Goal: Information Seeking & Learning: Learn about a topic

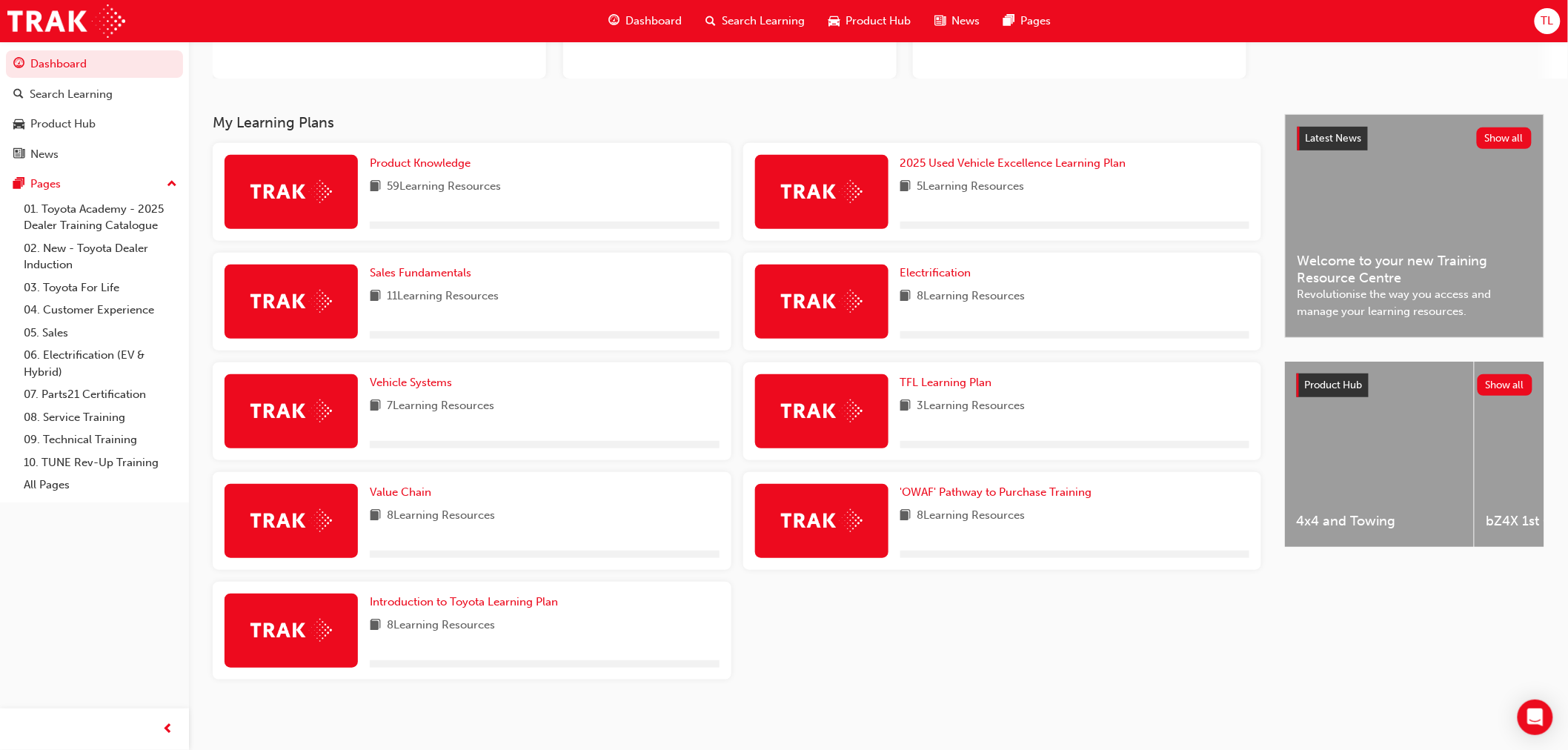
scroll to position [212, 0]
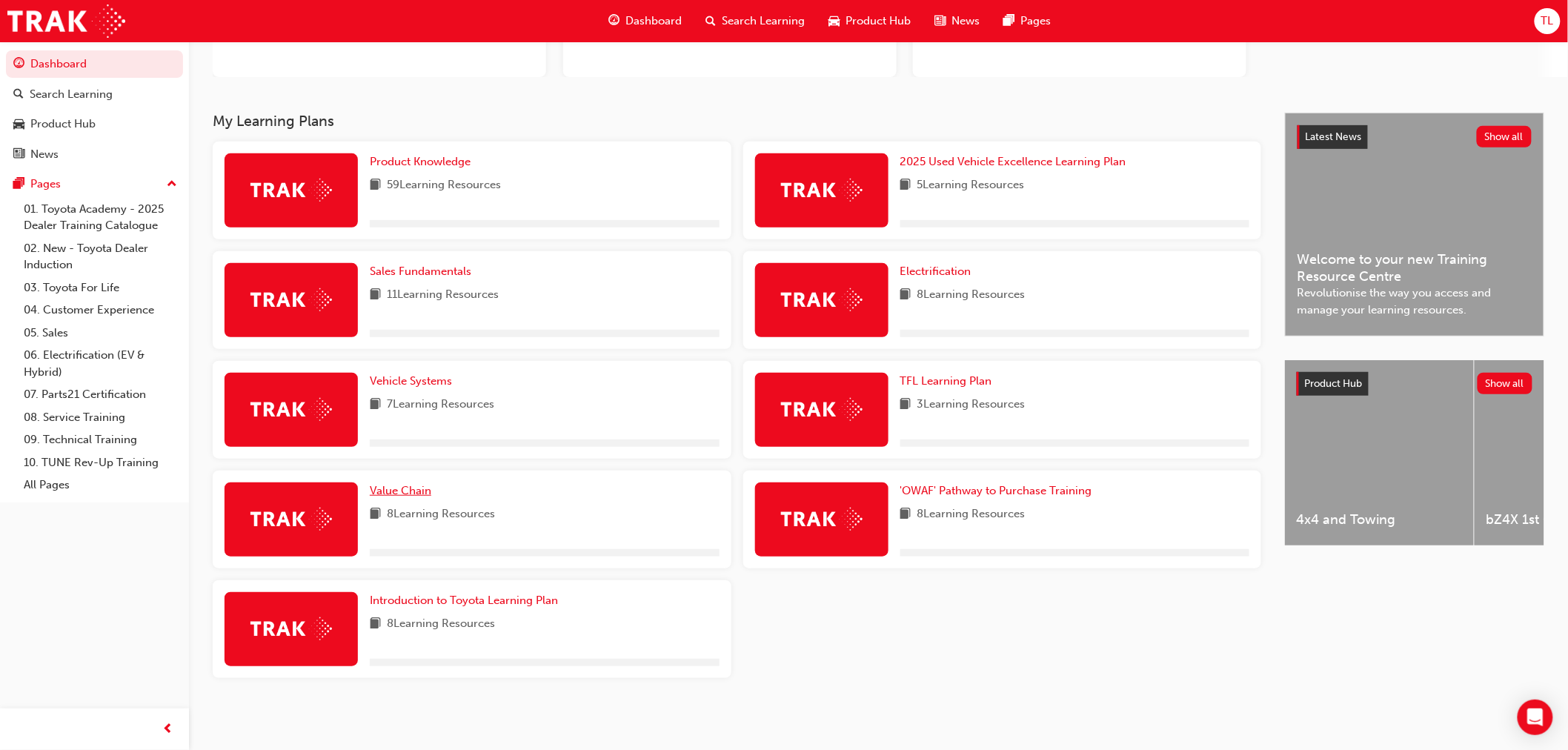
click at [394, 487] on span "Value Chain" at bounding box center [400, 491] width 61 height 13
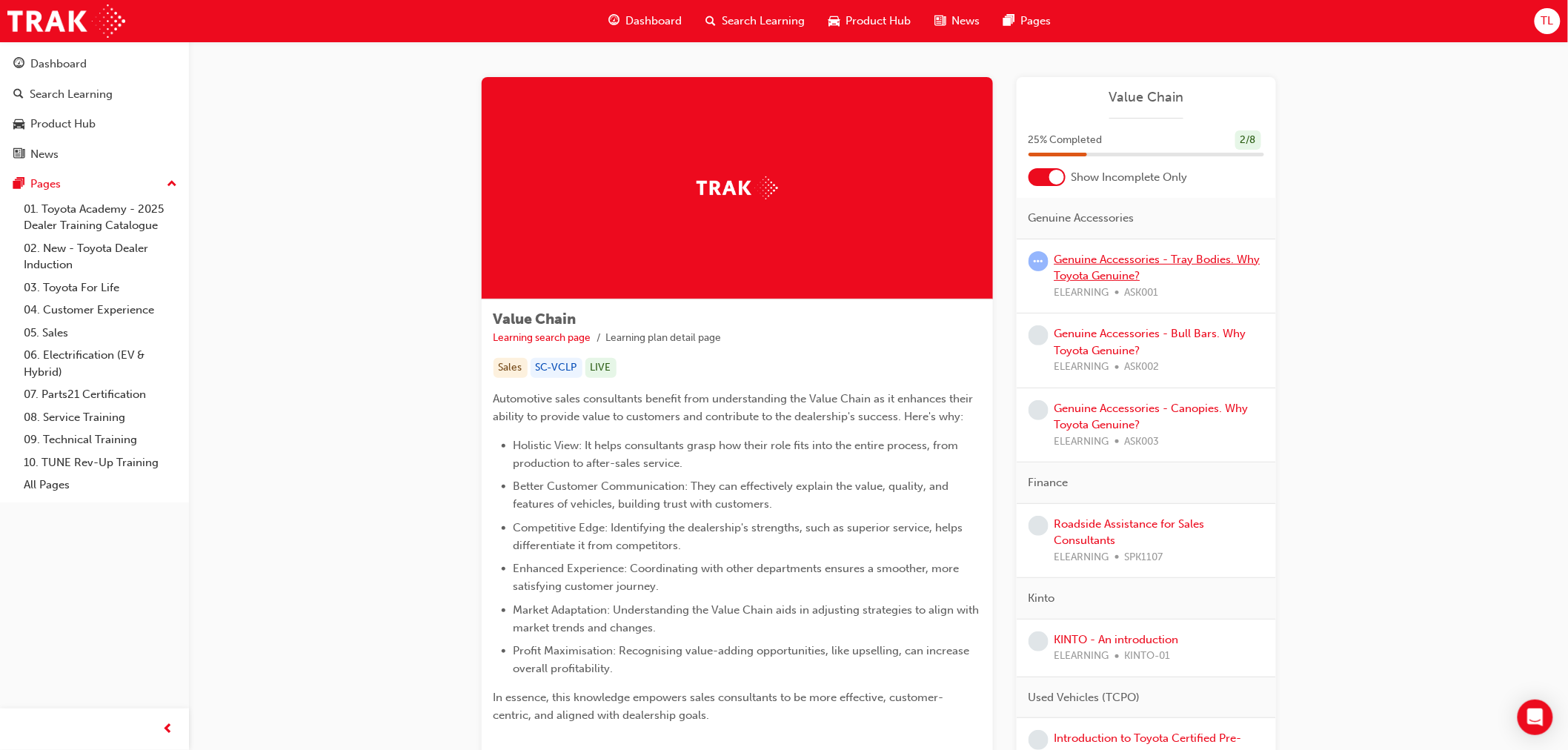
click at [1122, 265] on link "Genuine Accessories - Tray Bodies. Why Toyota Genuine?" at bounding box center [1158, 267] width 206 height 30
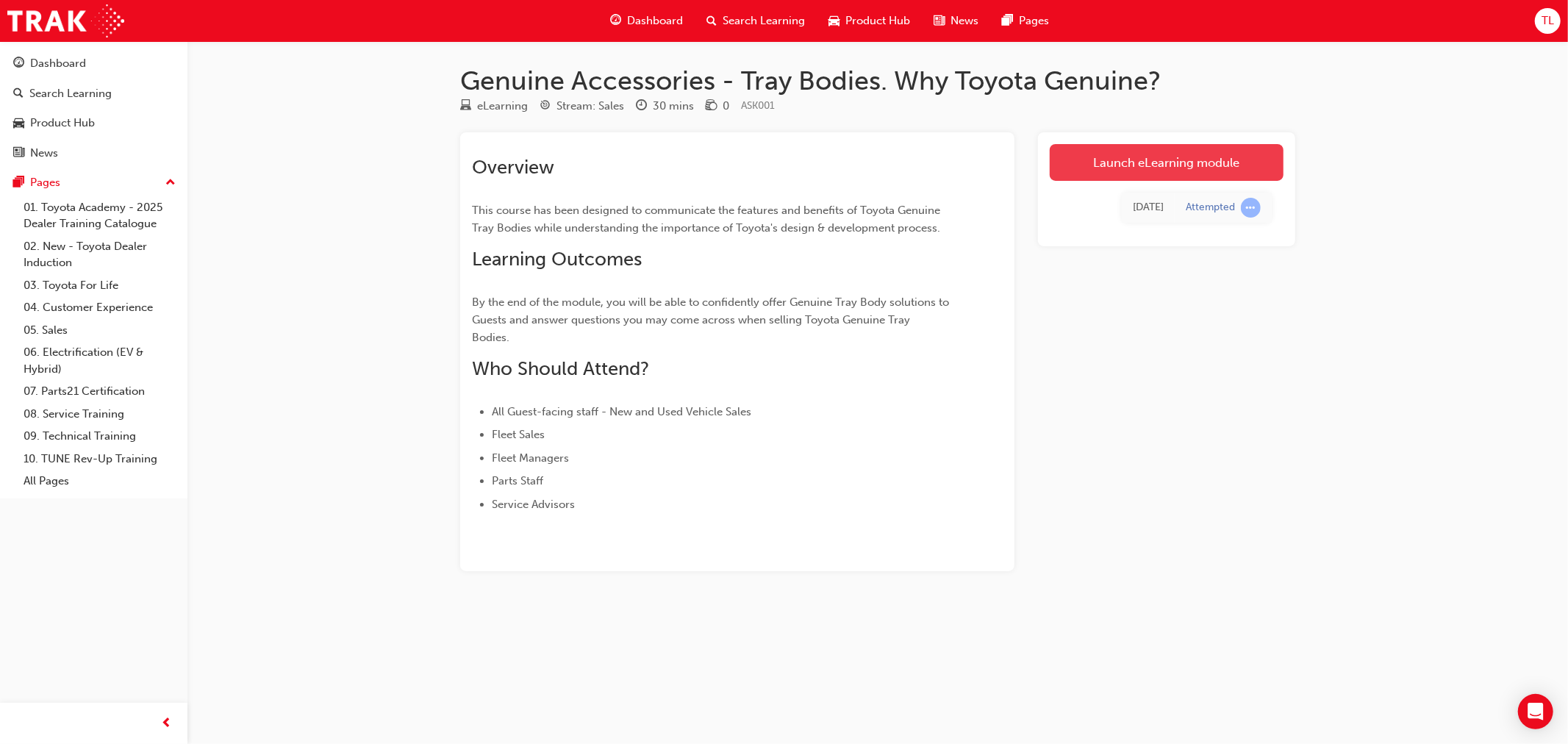
click at [1185, 149] on link "Launch eLearning module" at bounding box center [1166, 162] width 234 height 37
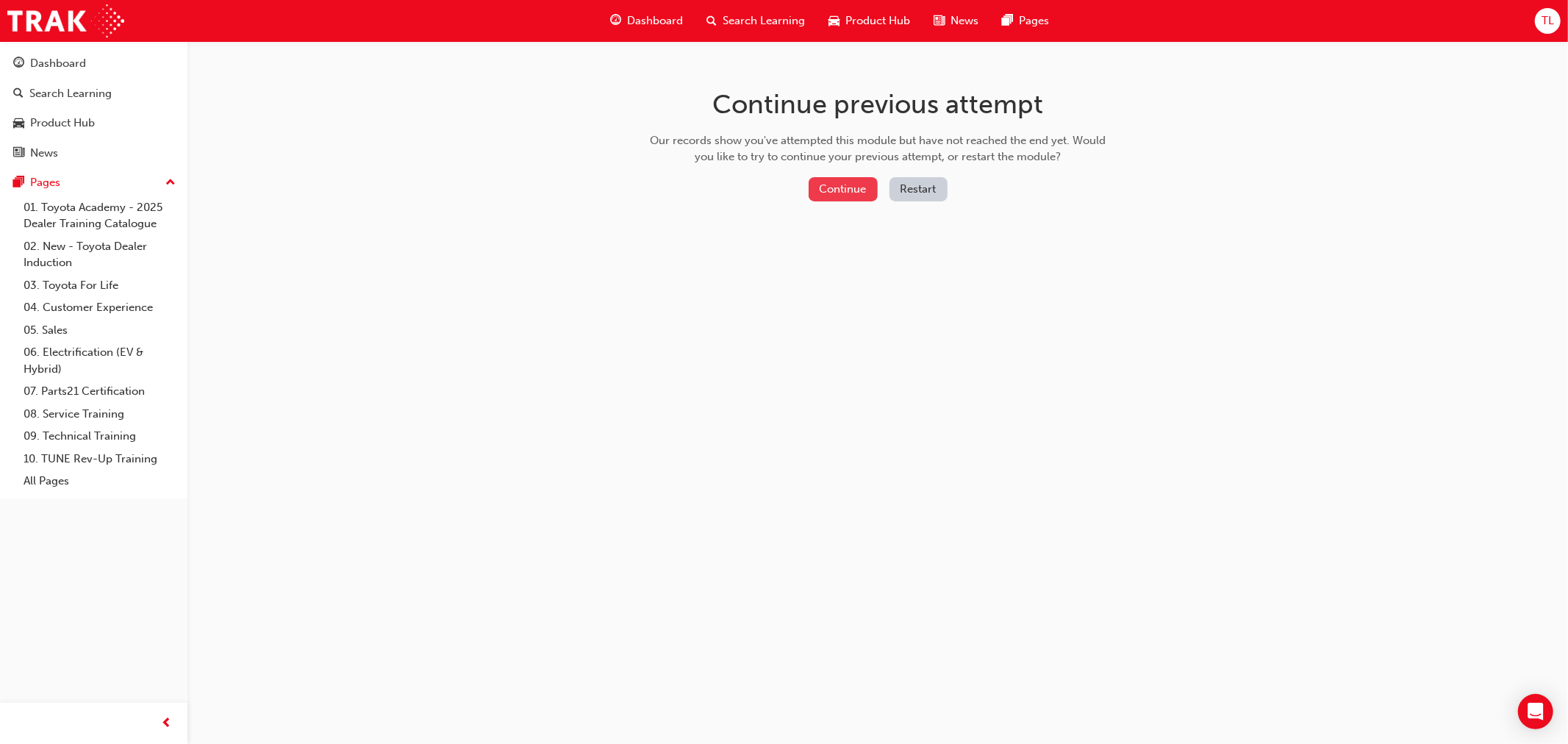
click at [873, 196] on button "Continue" at bounding box center [843, 190] width 69 height 25
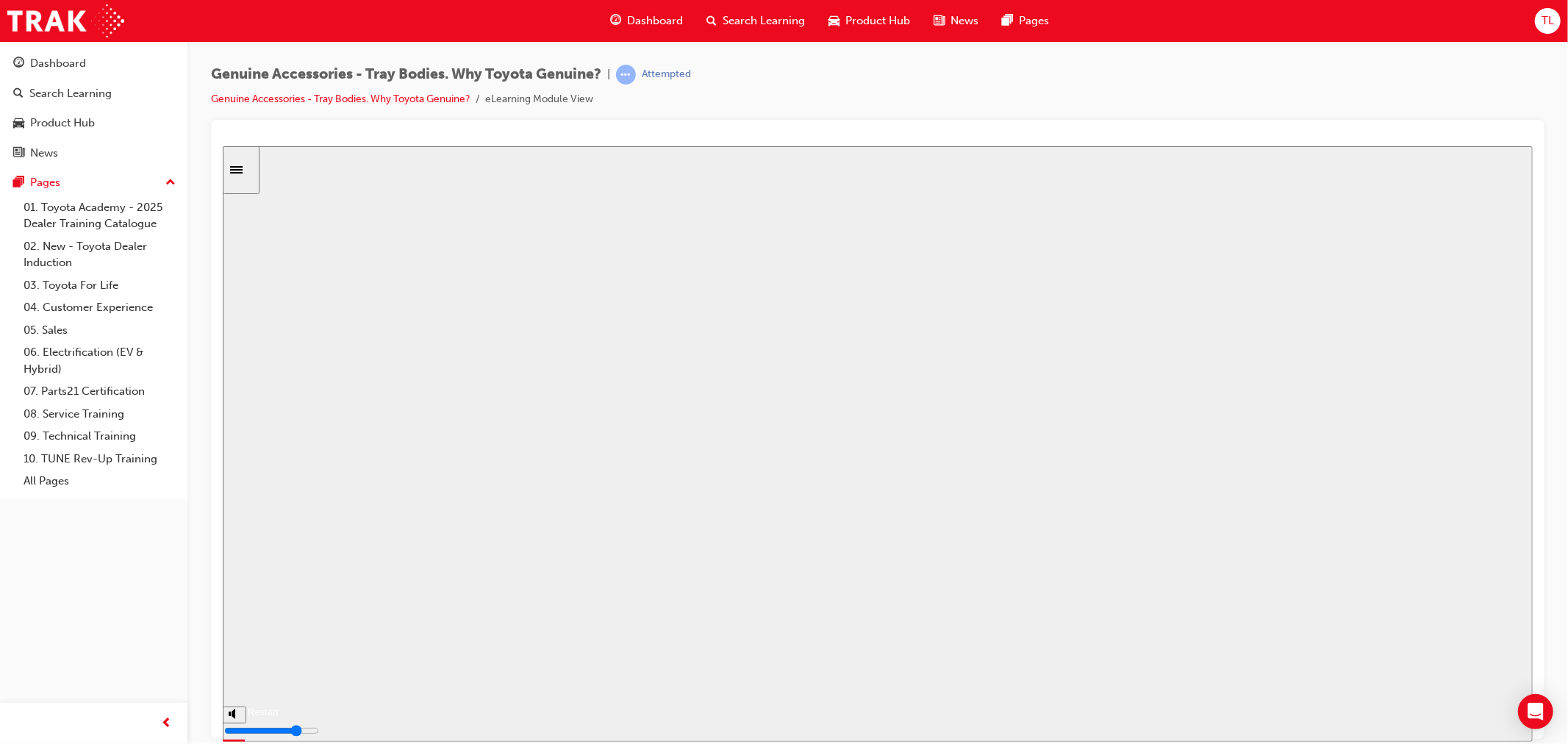
click at [278, 685] on button "Resume" at bounding box center [249, 694] width 56 height 18
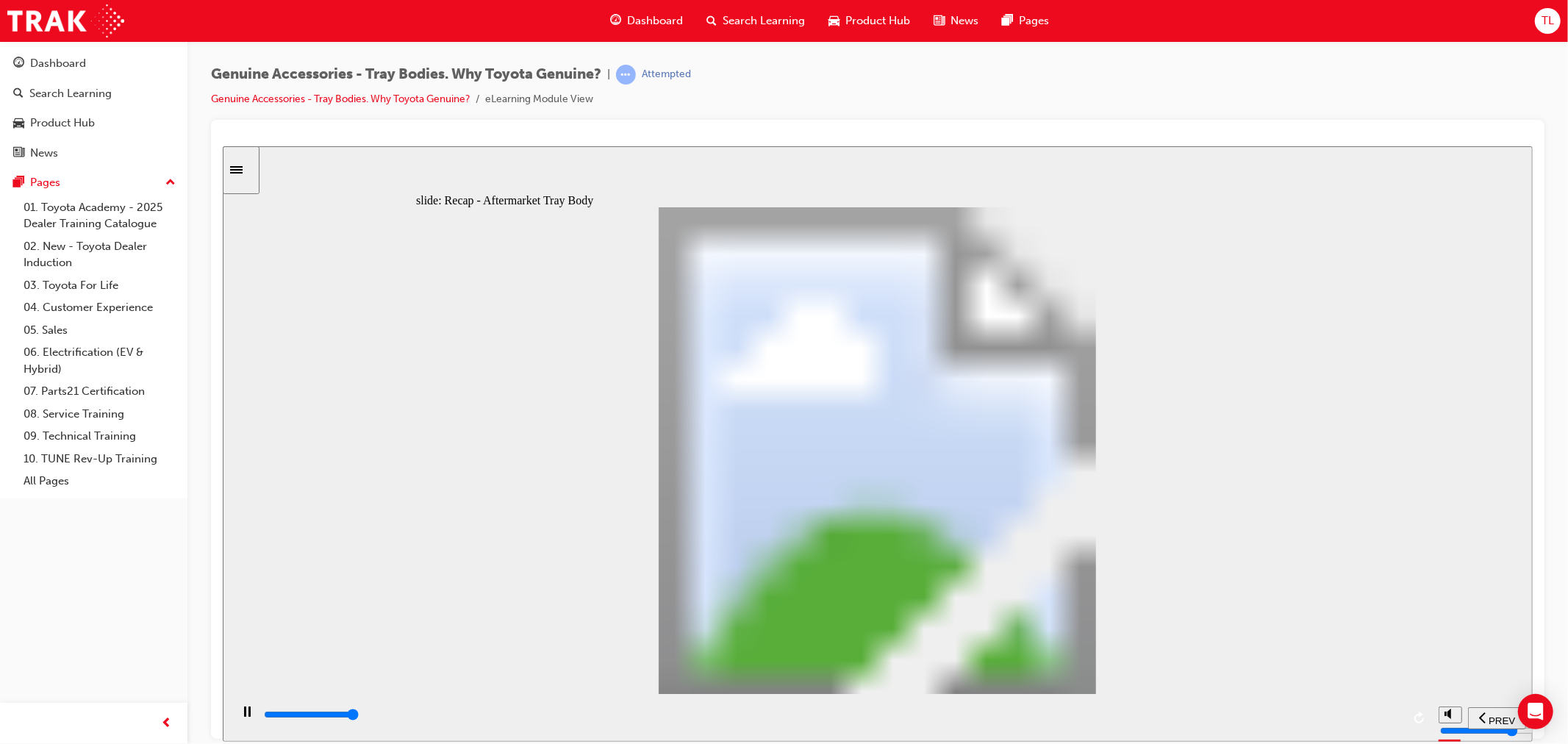
type input "13400"
radio input "true"
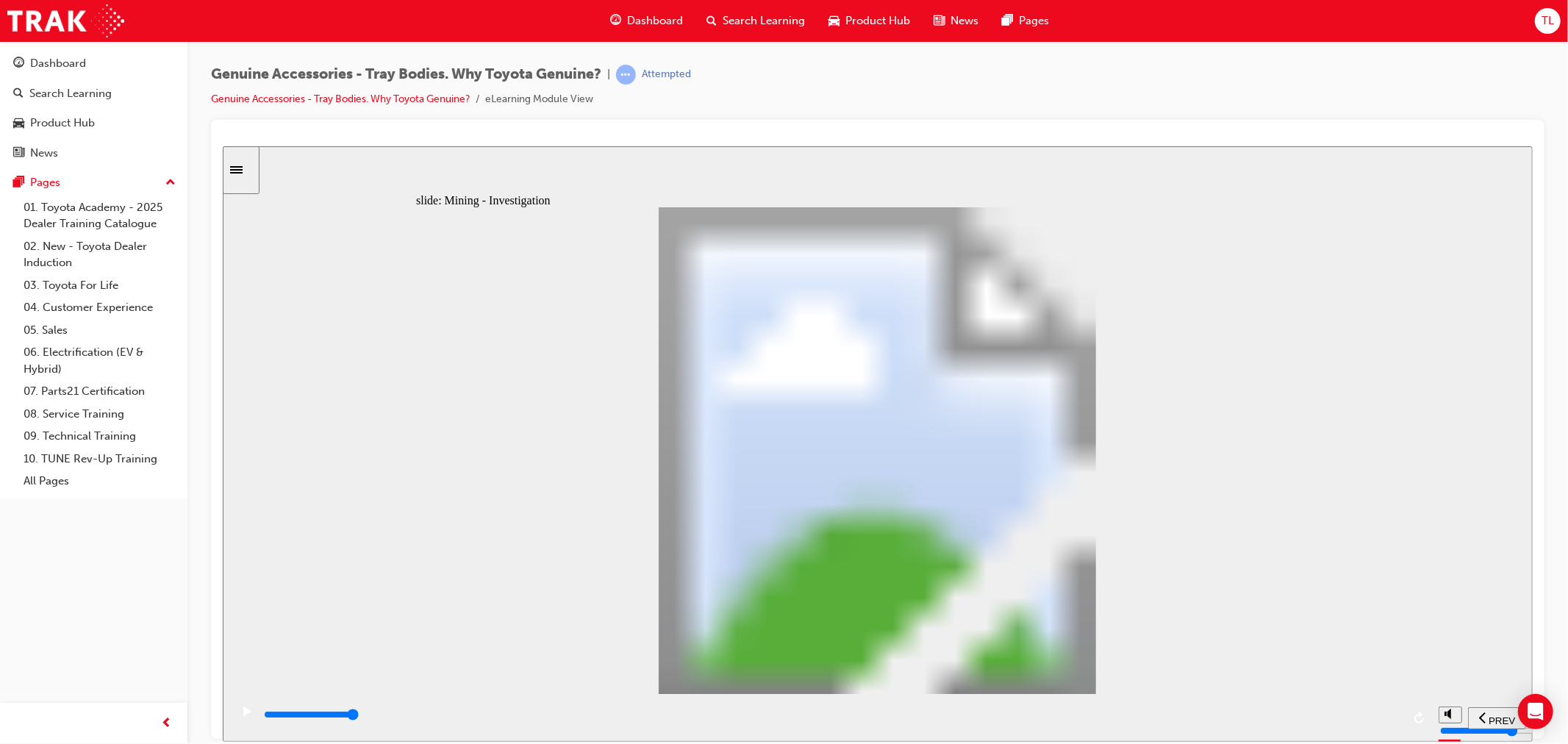
click at [358, 718] on input "slide progress" at bounding box center [311, 713] width 95 height 11
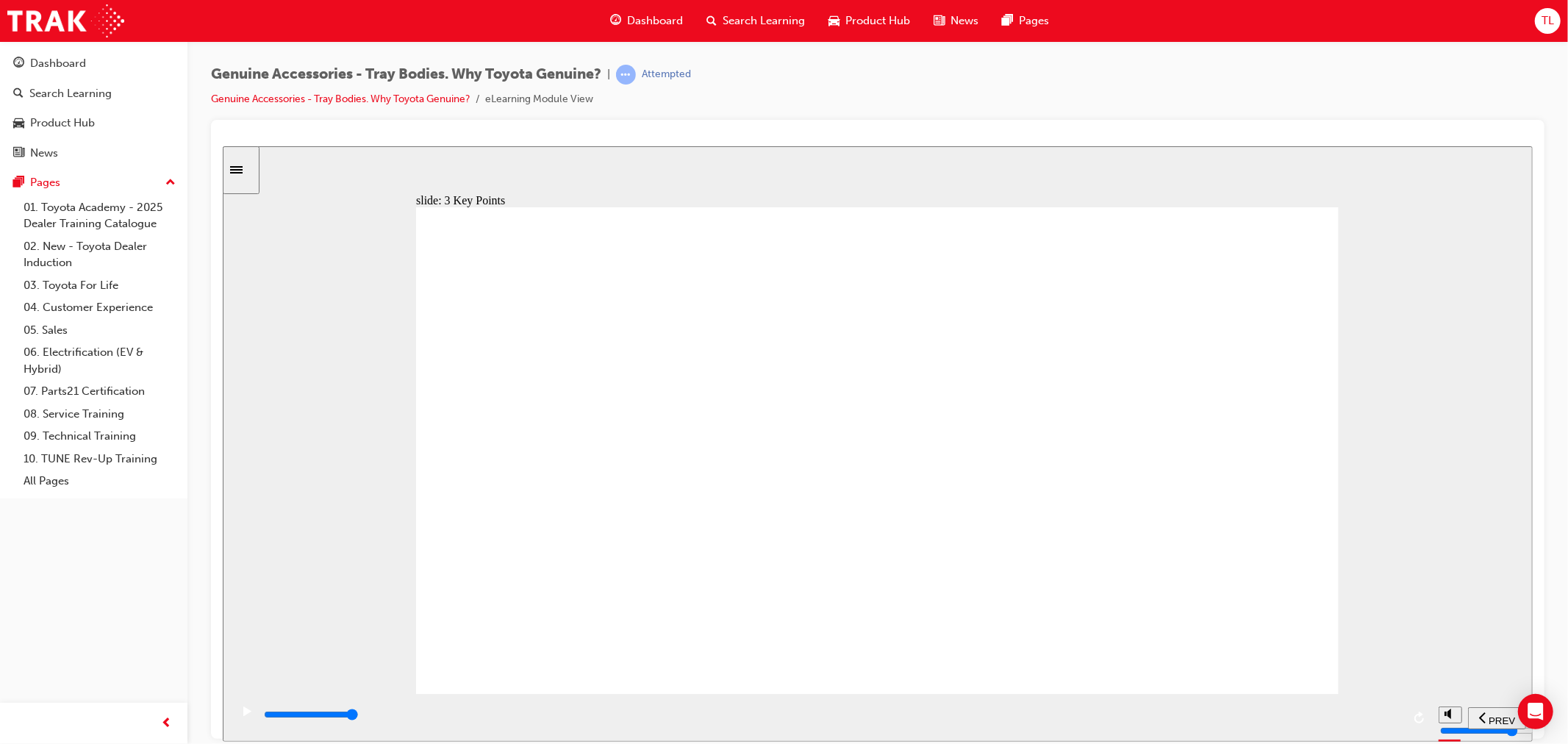
click at [1397, 718] on div "playback controls" at bounding box center [831, 714] width 1140 height 16
type input "9000"
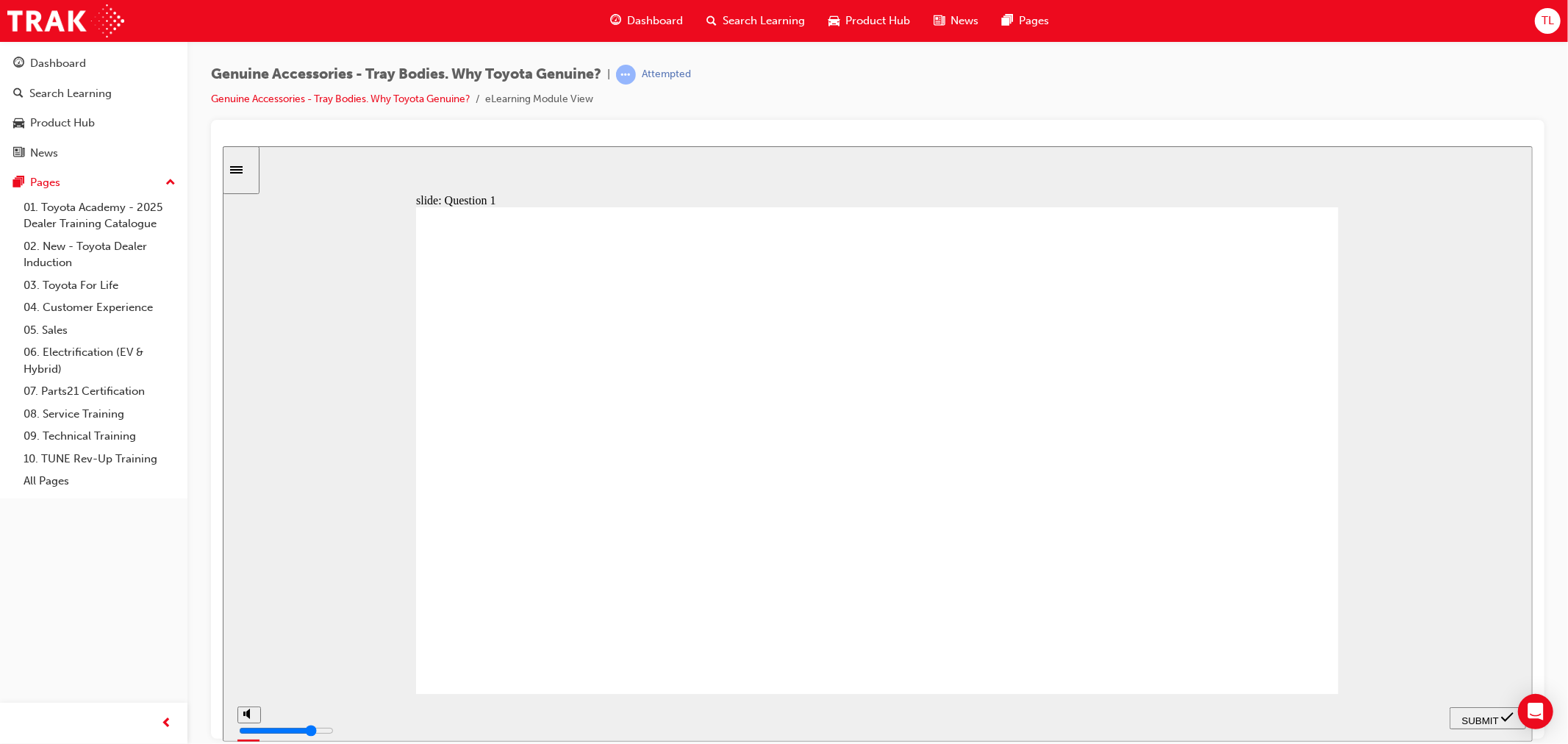
radio input "false"
radio input "true"
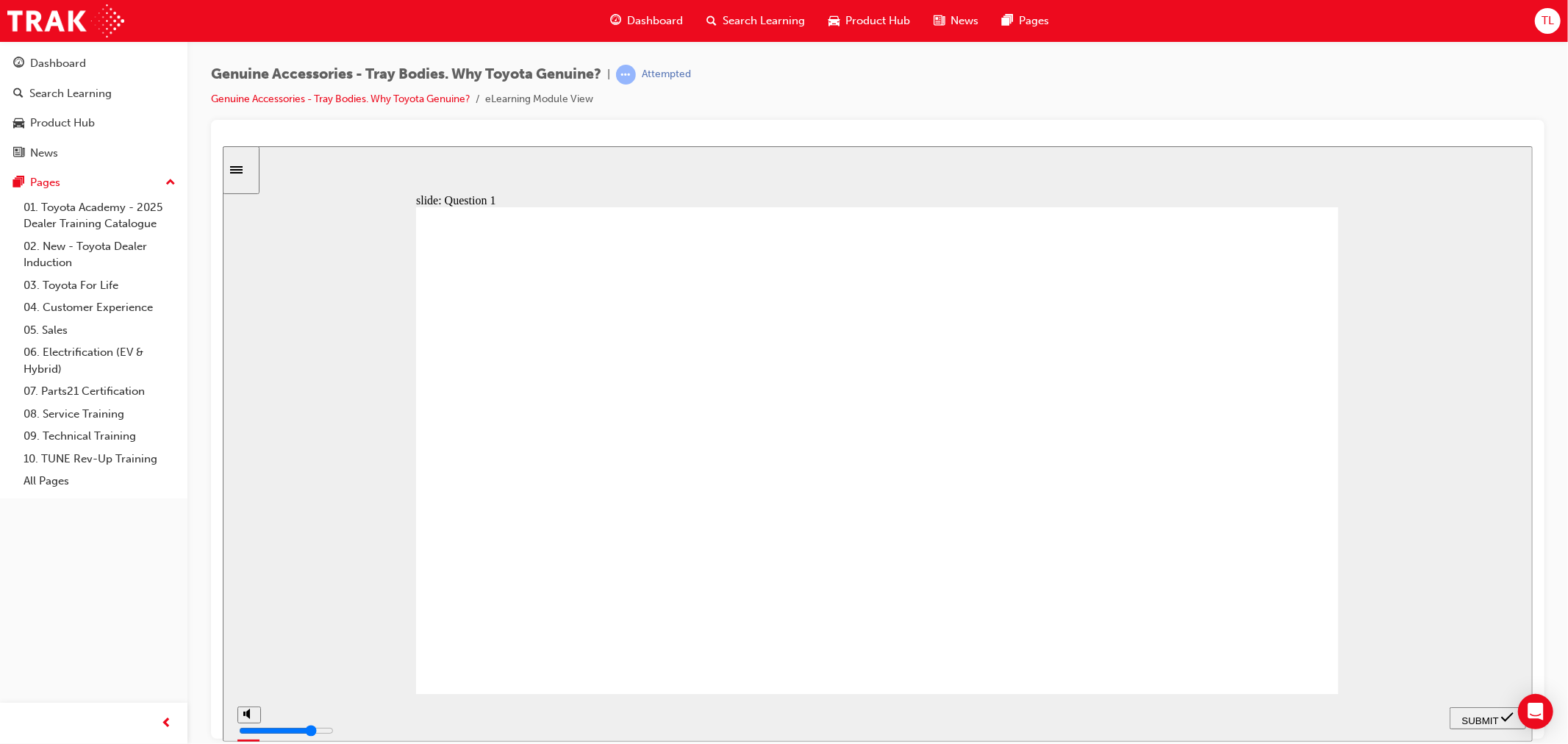
click at [1470, 715] on span "SUBMIT" at bounding box center [1480, 720] width 37 height 11
radio input "true"
click at [1472, 715] on span "SUBMIT" at bounding box center [1480, 720] width 37 height 11
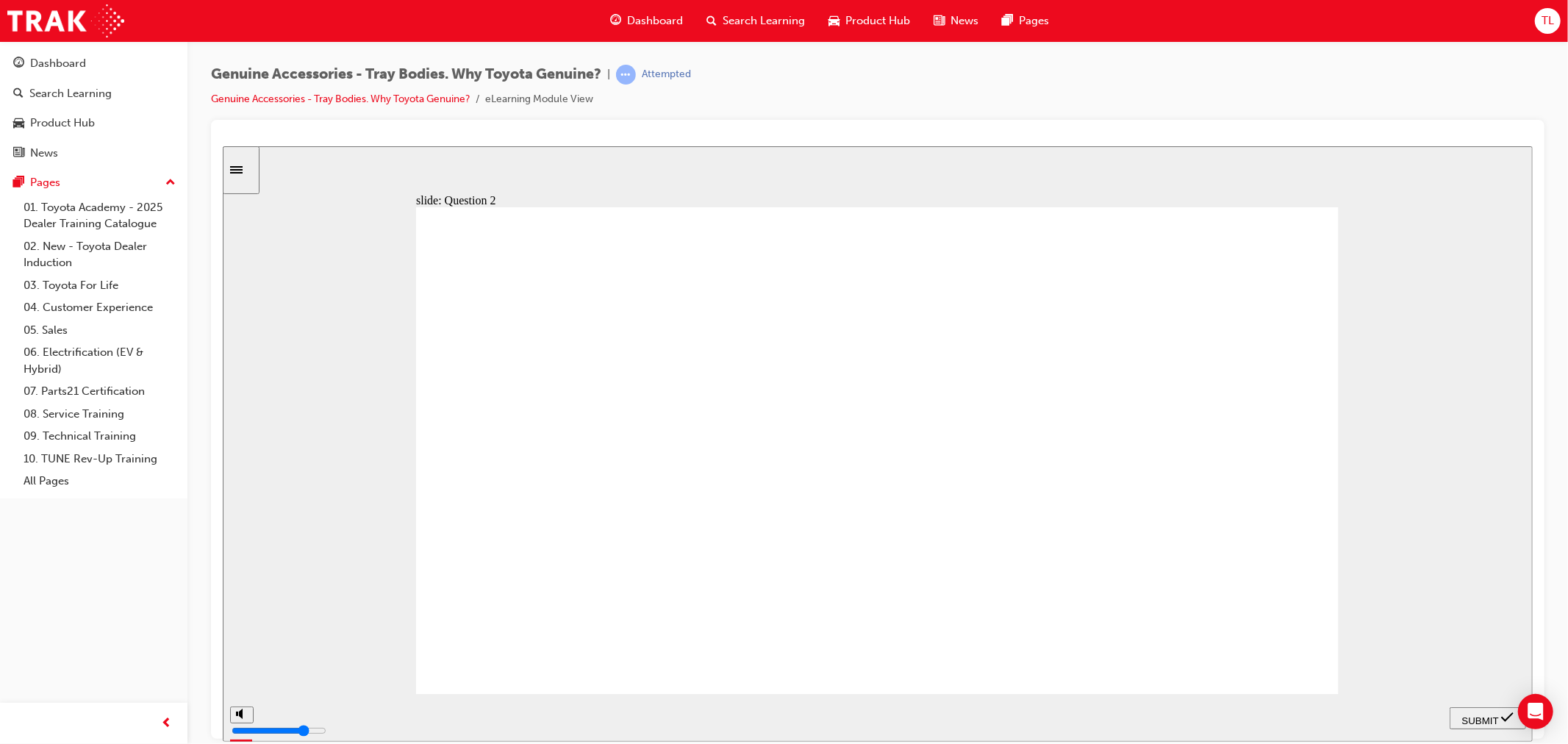
radio input "false"
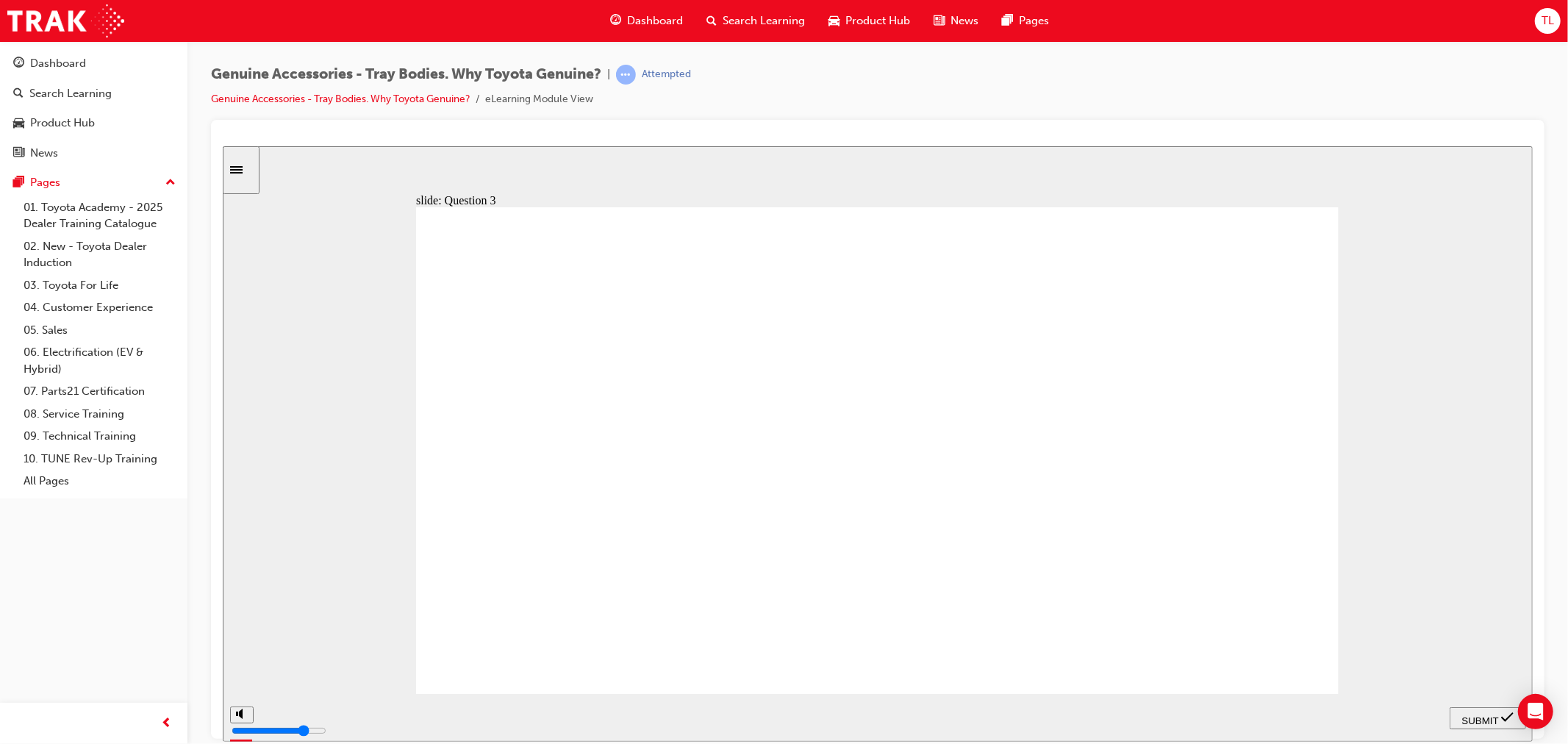
radio input "false"
radio input "true"
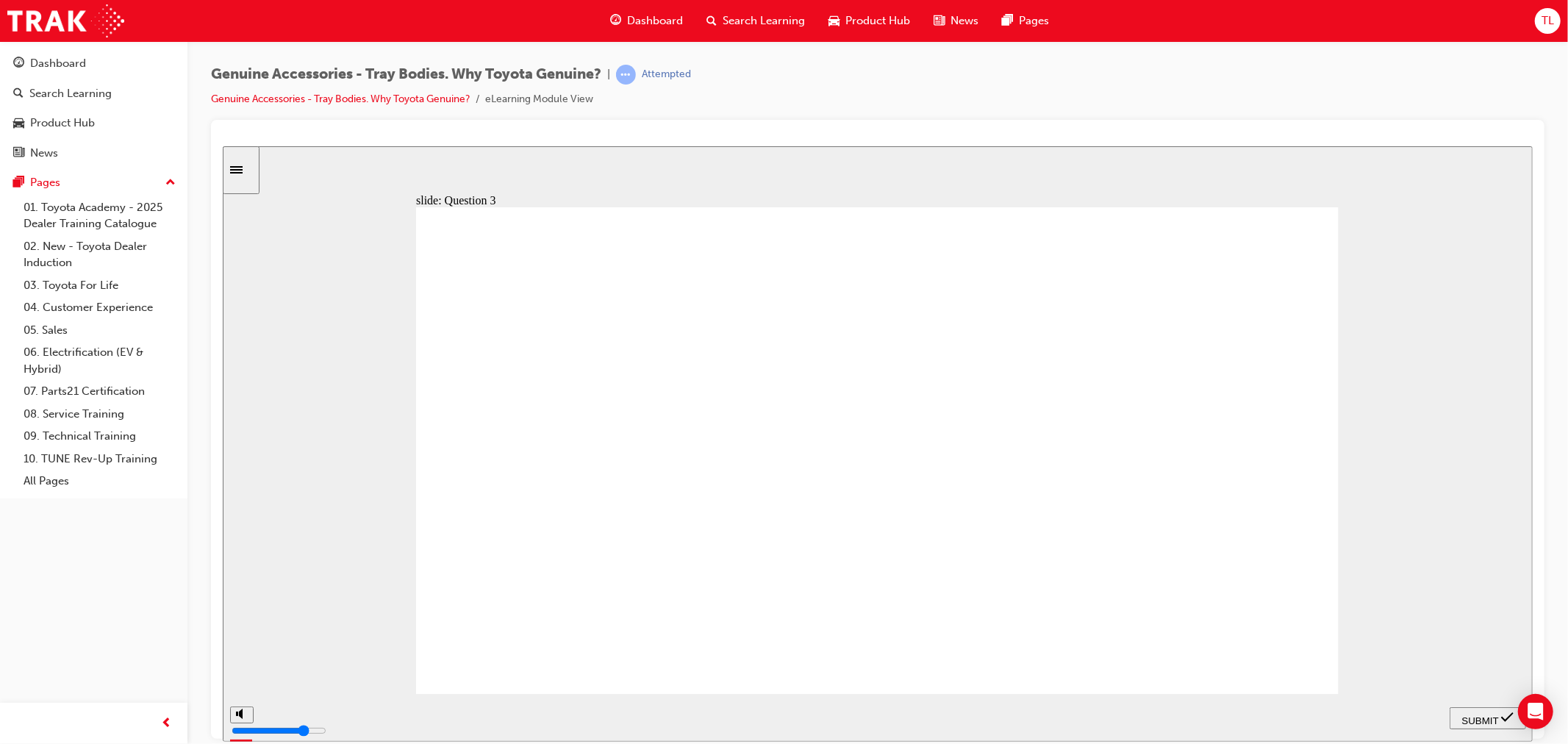
radio input "false"
radio input "true"
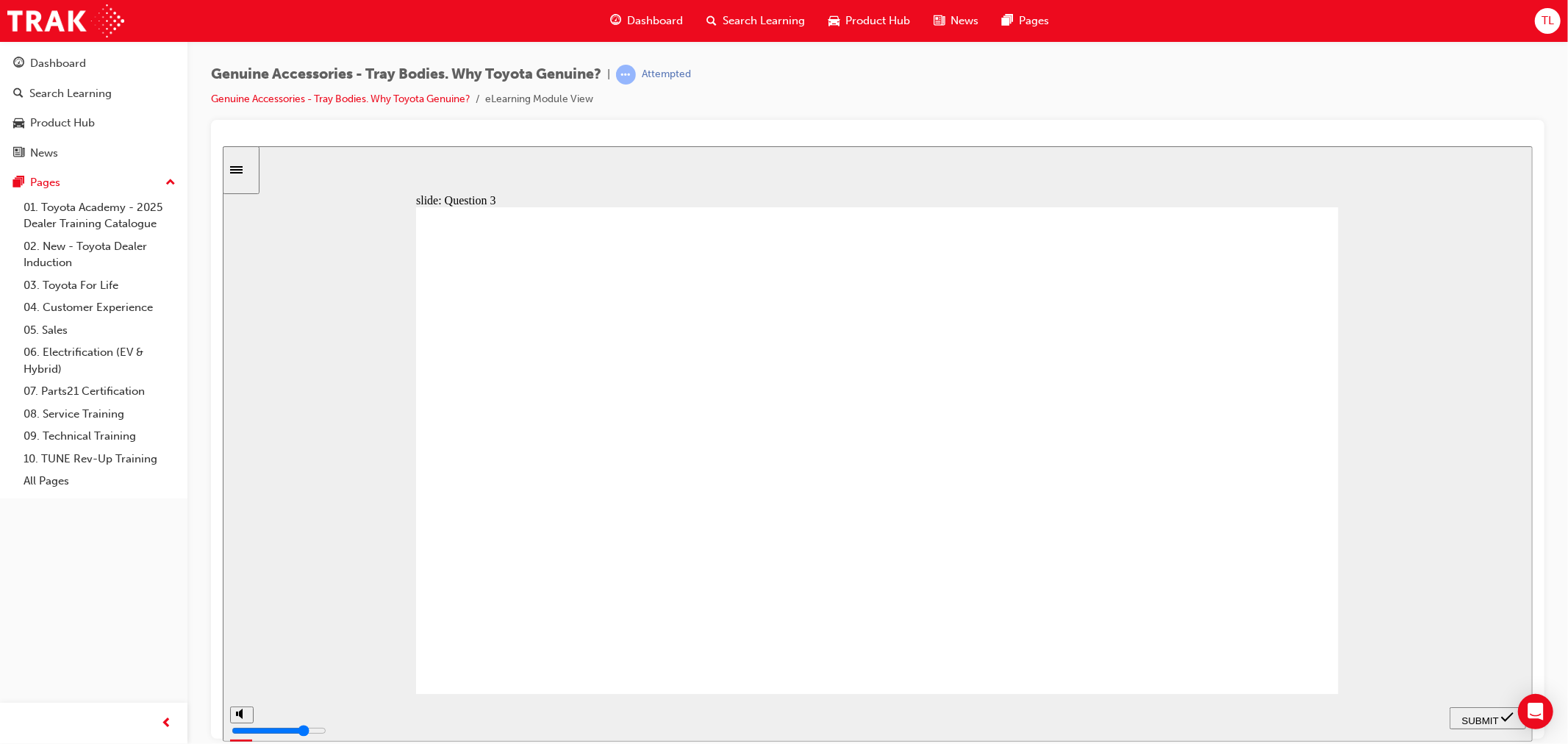
radio input "true"
click at [1484, 715] on span "SUBMIT" at bounding box center [1480, 720] width 37 height 11
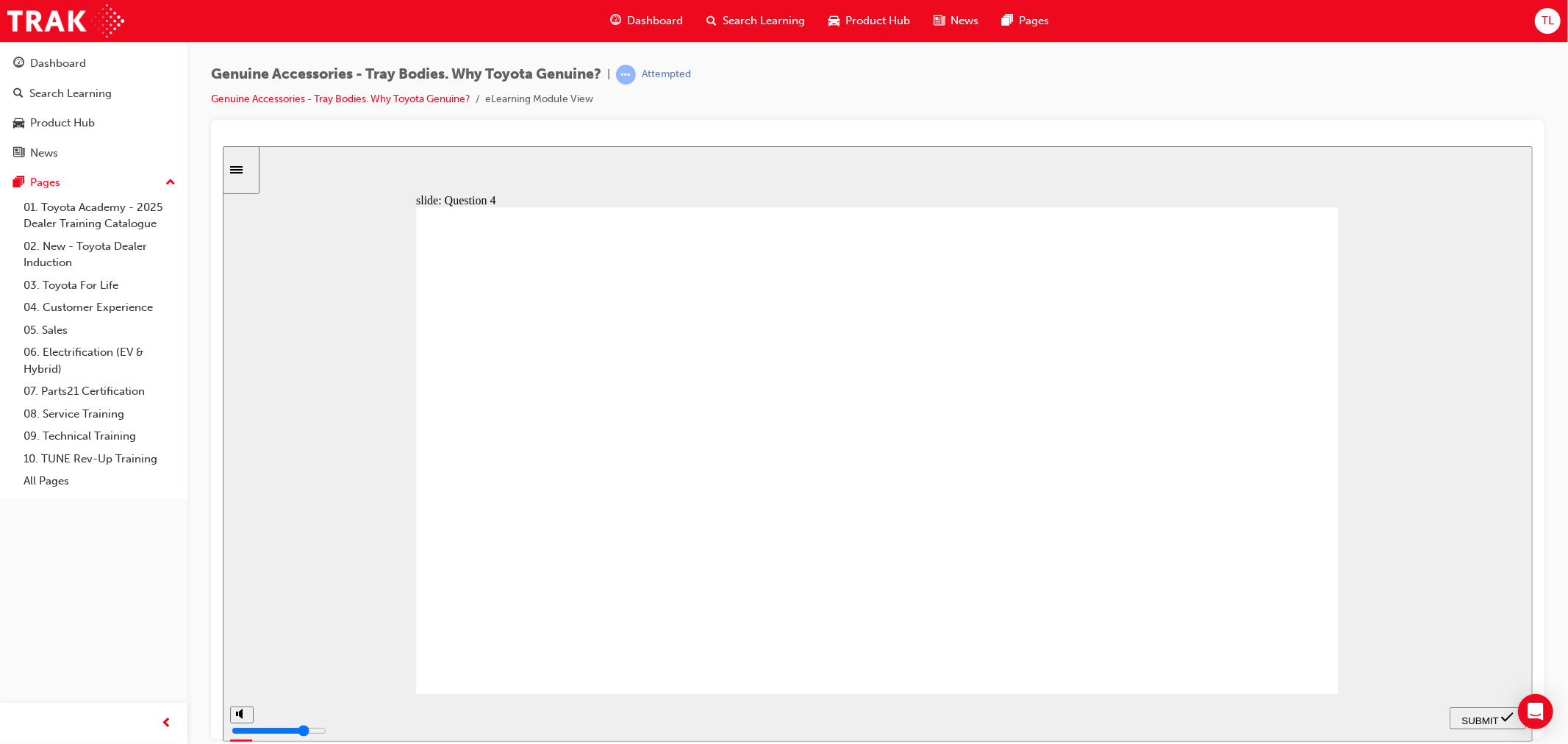
radio input "true"
click at [1477, 711] on div "SUBMIT" at bounding box center [1486, 718] width 64 height 16
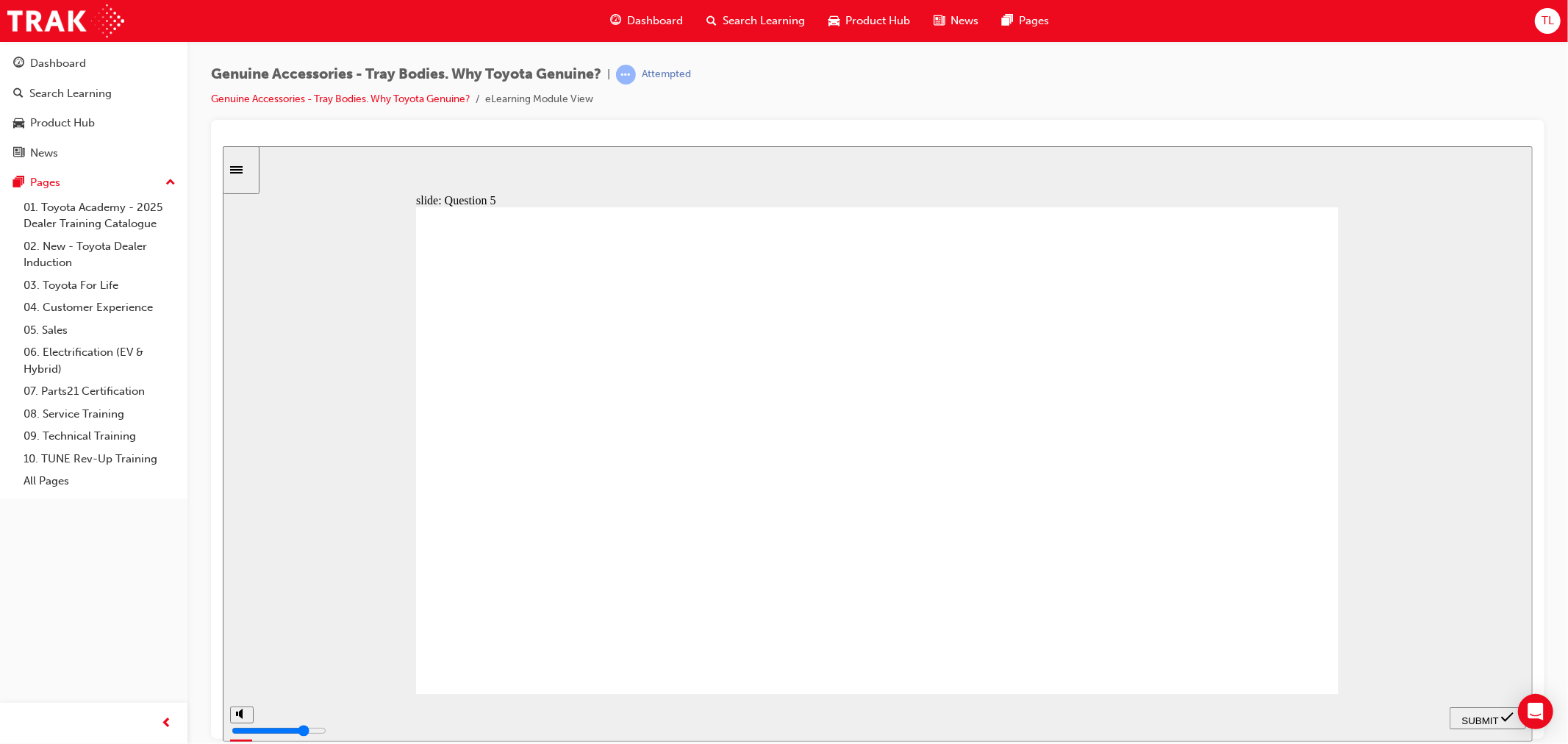
radio input "true"
click at [1482, 715] on span "SUBMIT" at bounding box center [1480, 720] width 37 height 11
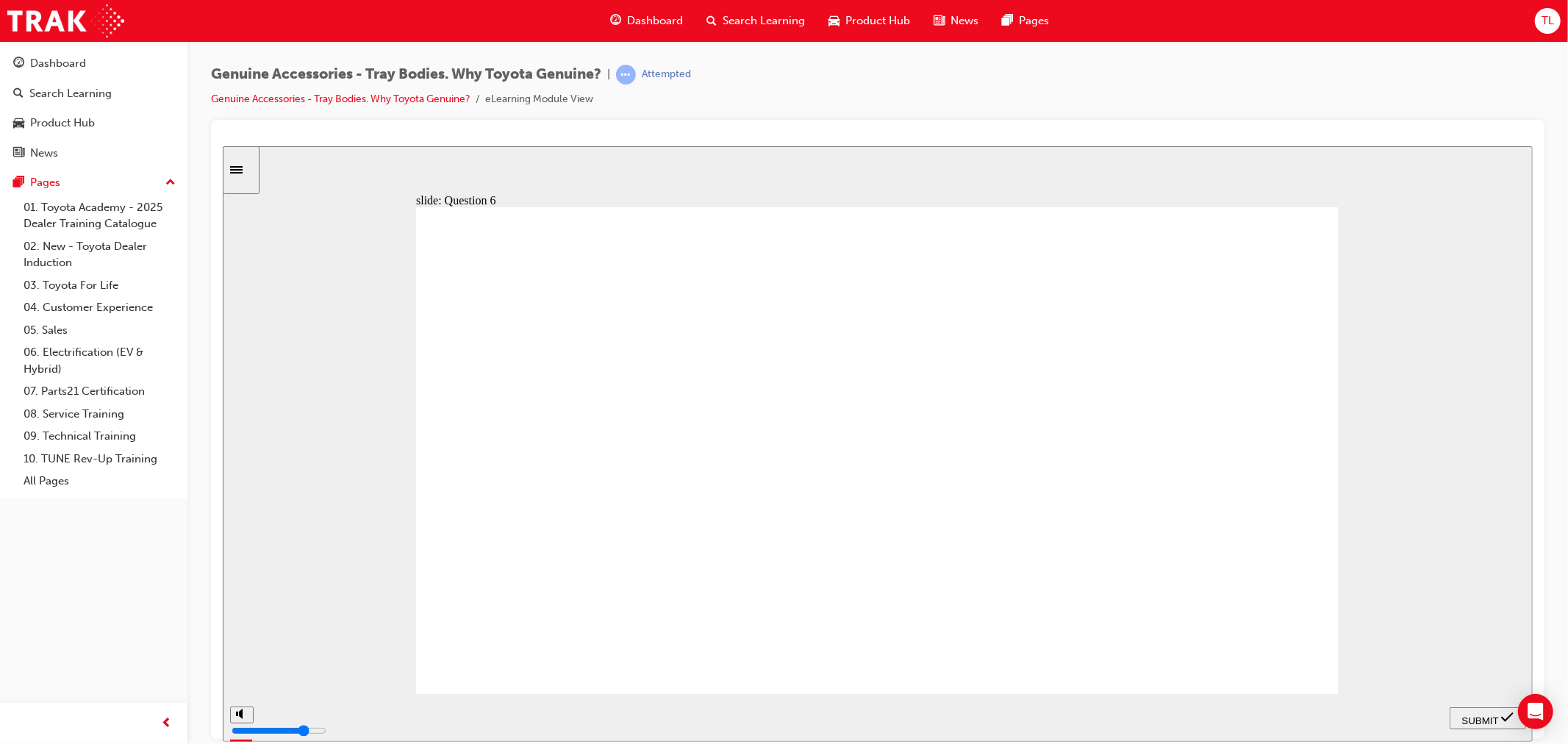
radio input "true"
click at [1475, 721] on span "SUBMIT" at bounding box center [1480, 720] width 37 height 11
radio input "true"
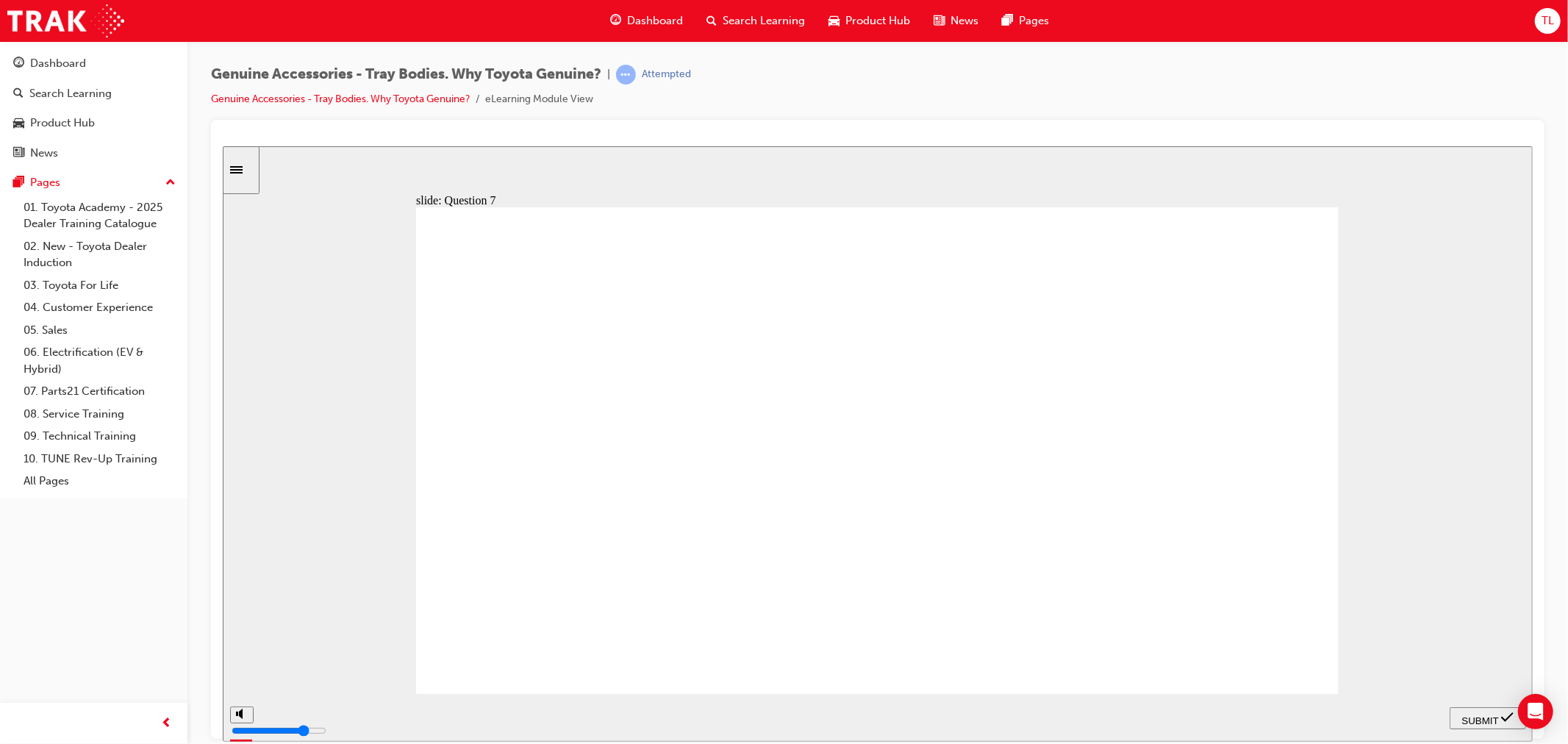
click at [1489, 715] on span "SUBMIT" at bounding box center [1480, 720] width 37 height 11
radio input "true"
click at [1480, 720] on span "SUBMIT" at bounding box center [1480, 720] width 37 height 11
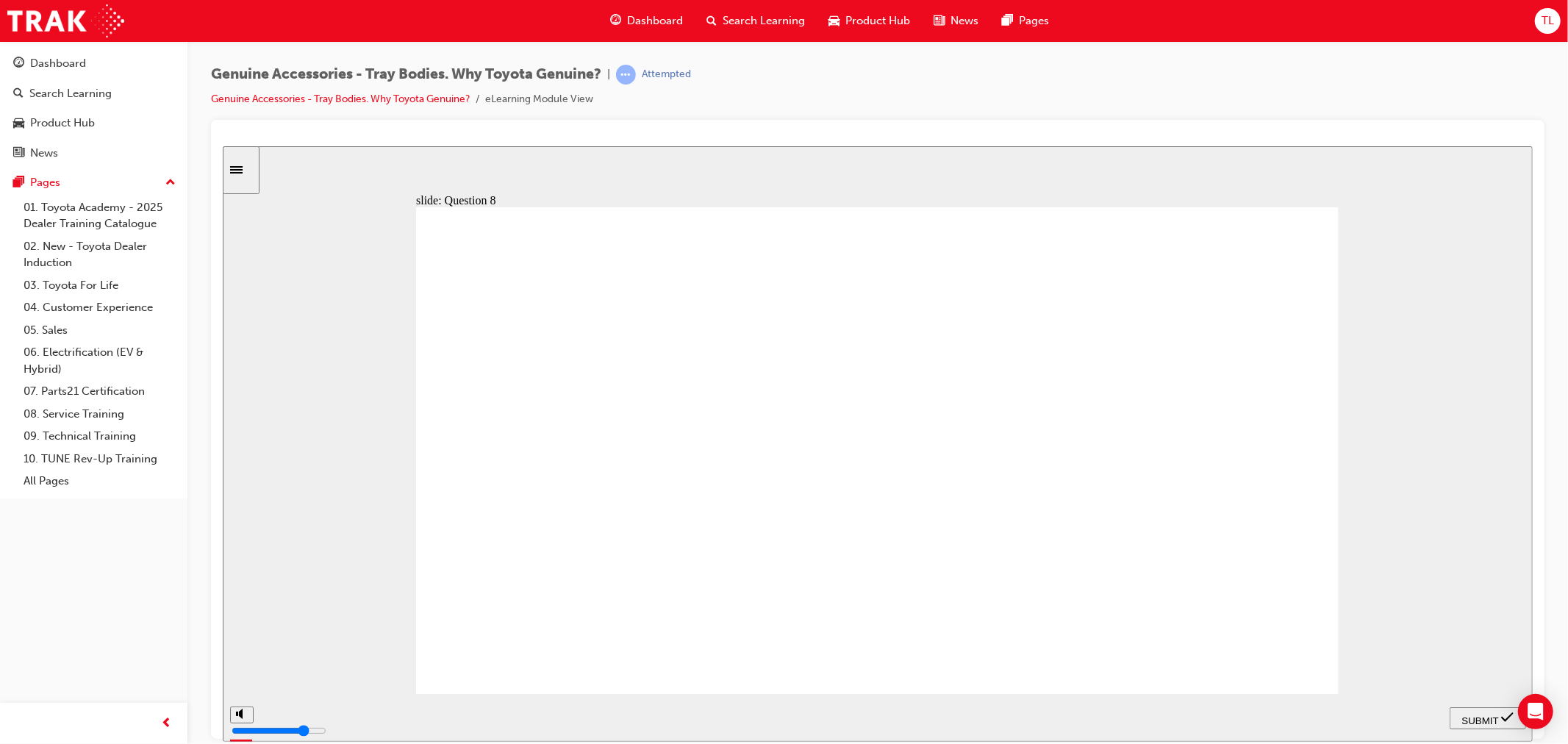
radio input "true"
click at [1481, 718] on span "SUBMIT" at bounding box center [1480, 720] width 37 height 11
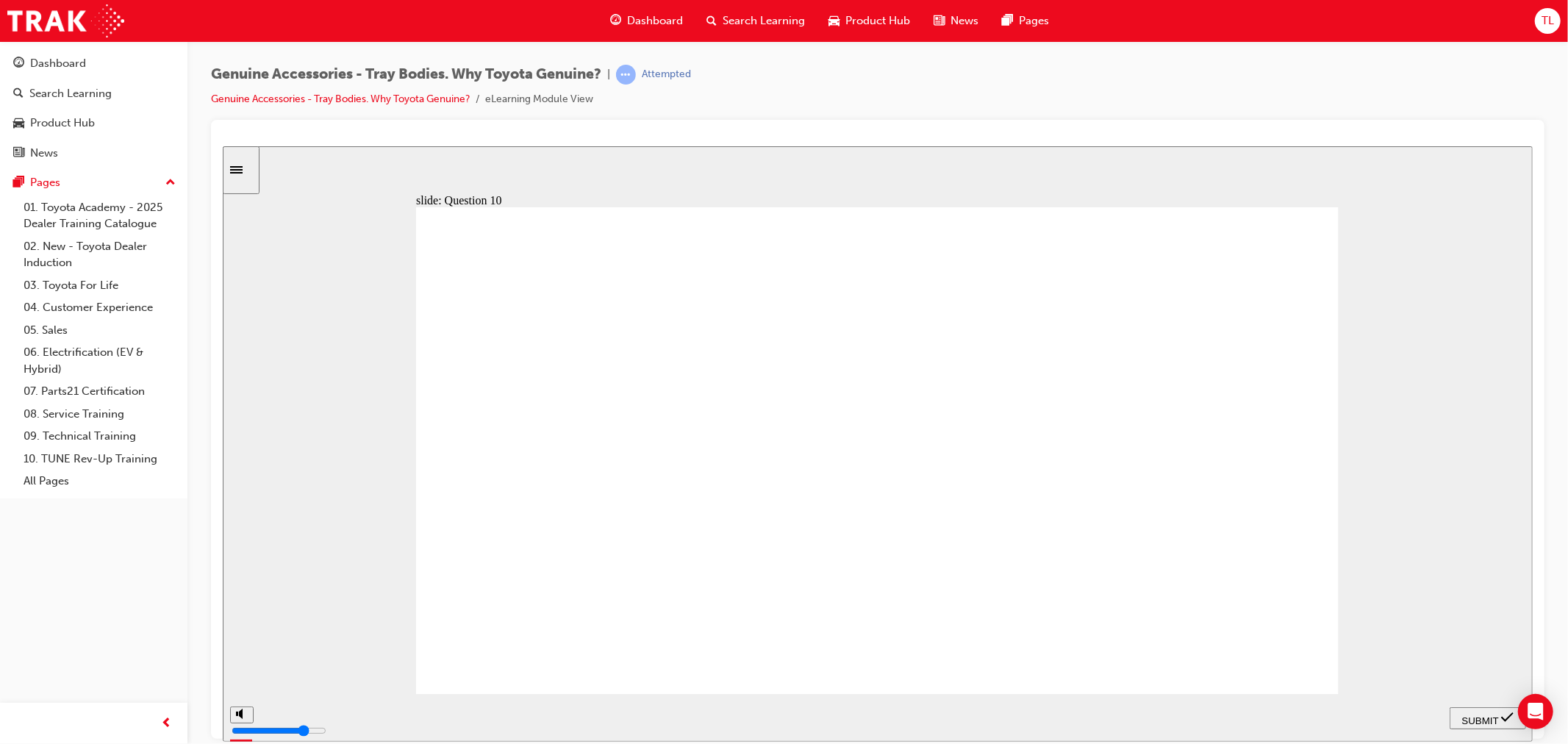
radio input "true"
click at [1454, 711] on div "SUBMIT" at bounding box center [1486, 718] width 64 height 16
click at [358, 717] on input "slide progress" at bounding box center [311, 713] width 95 height 11
type input "21500"
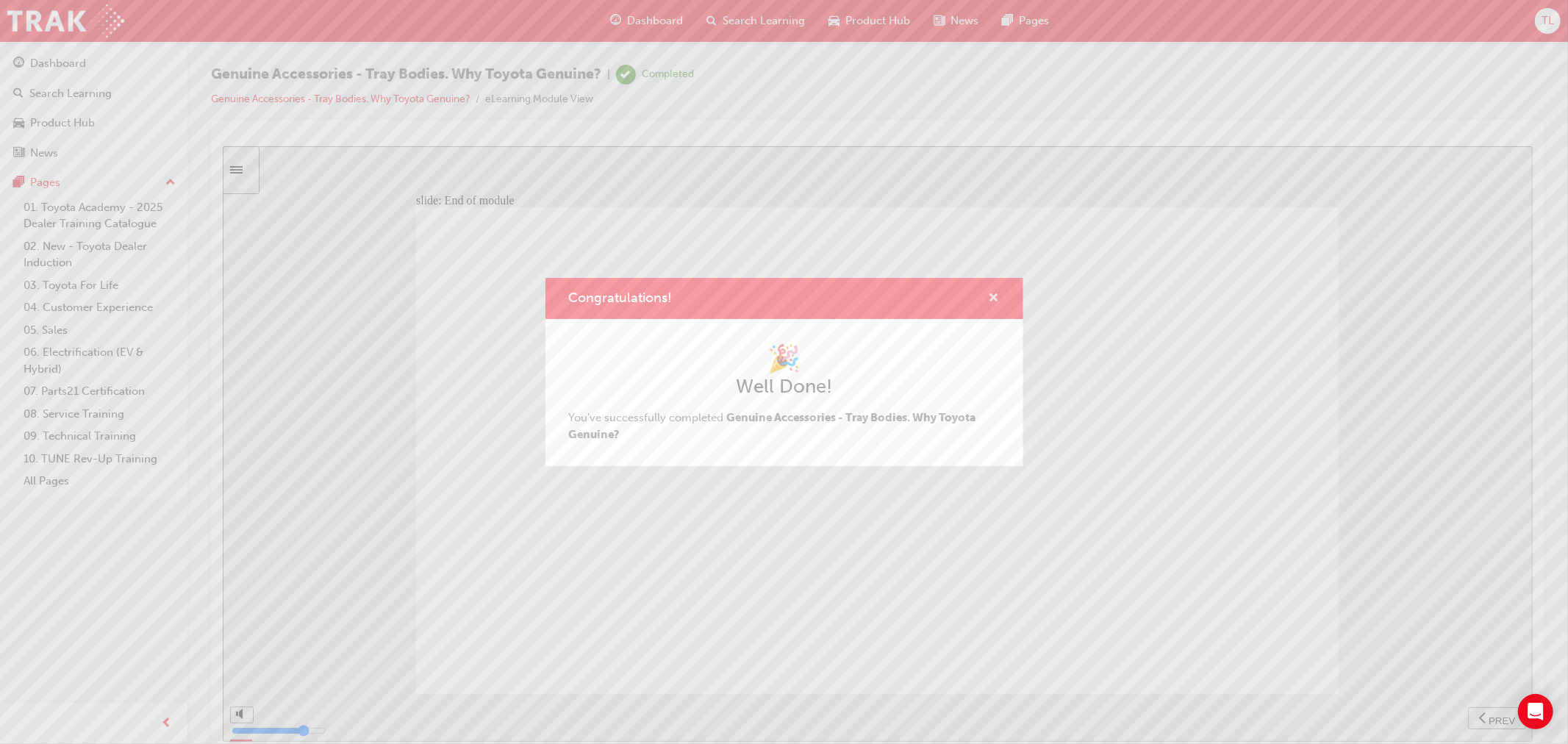
click at [990, 298] on span "cross-icon" at bounding box center [994, 299] width 11 height 13
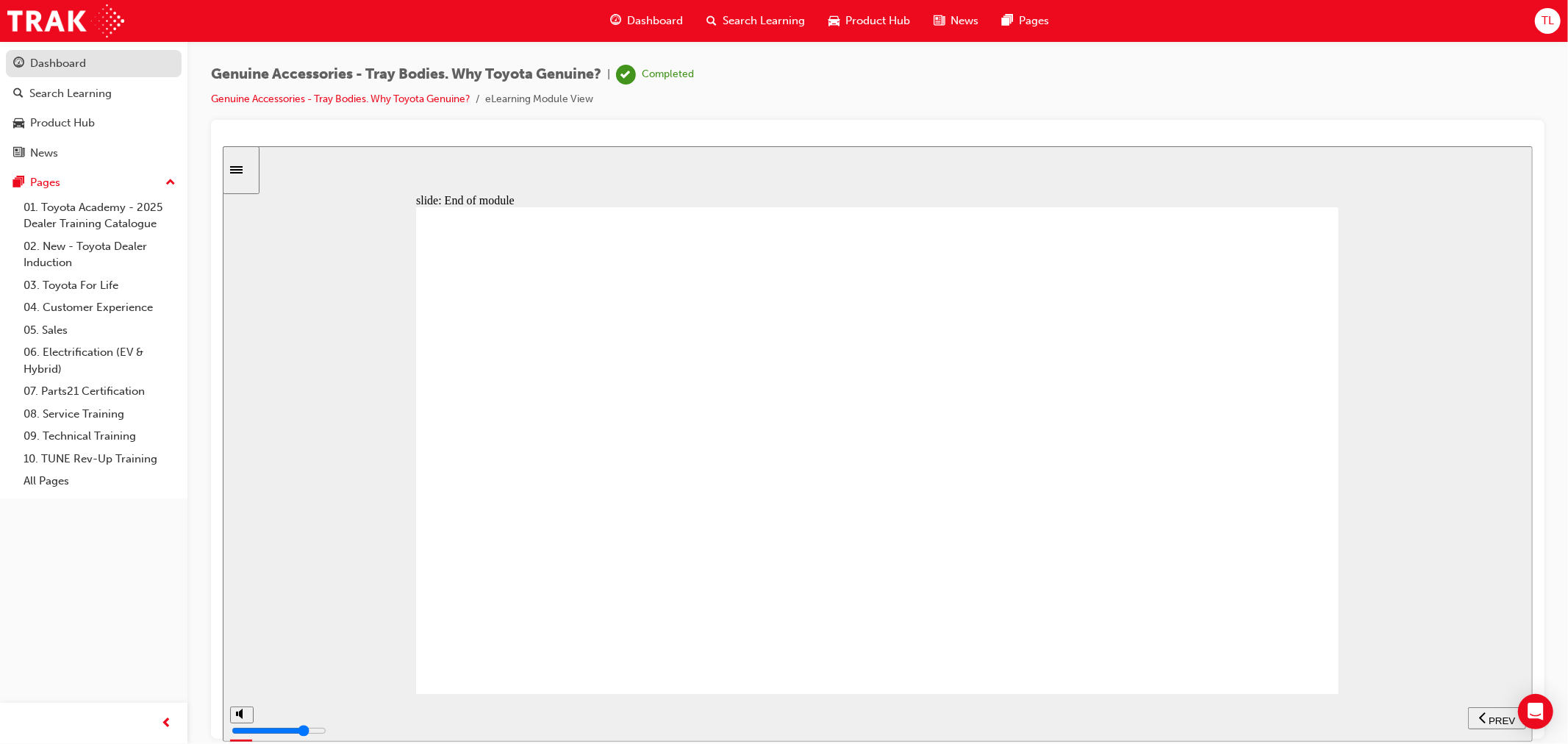
click at [63, 69] on div "Dashboard" at bounding box center [57, 63] width 56 height 17
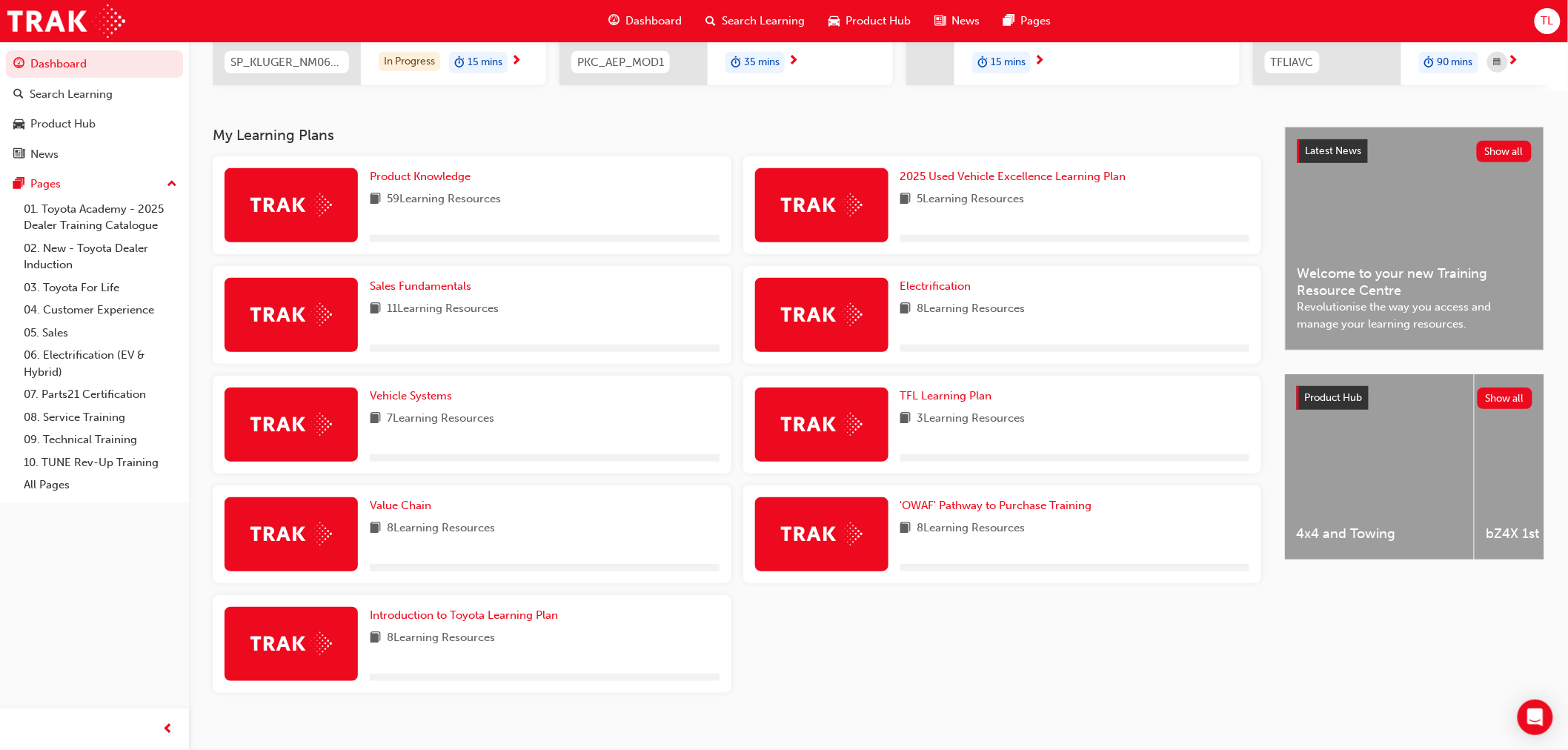
scroll to position [270, 0]
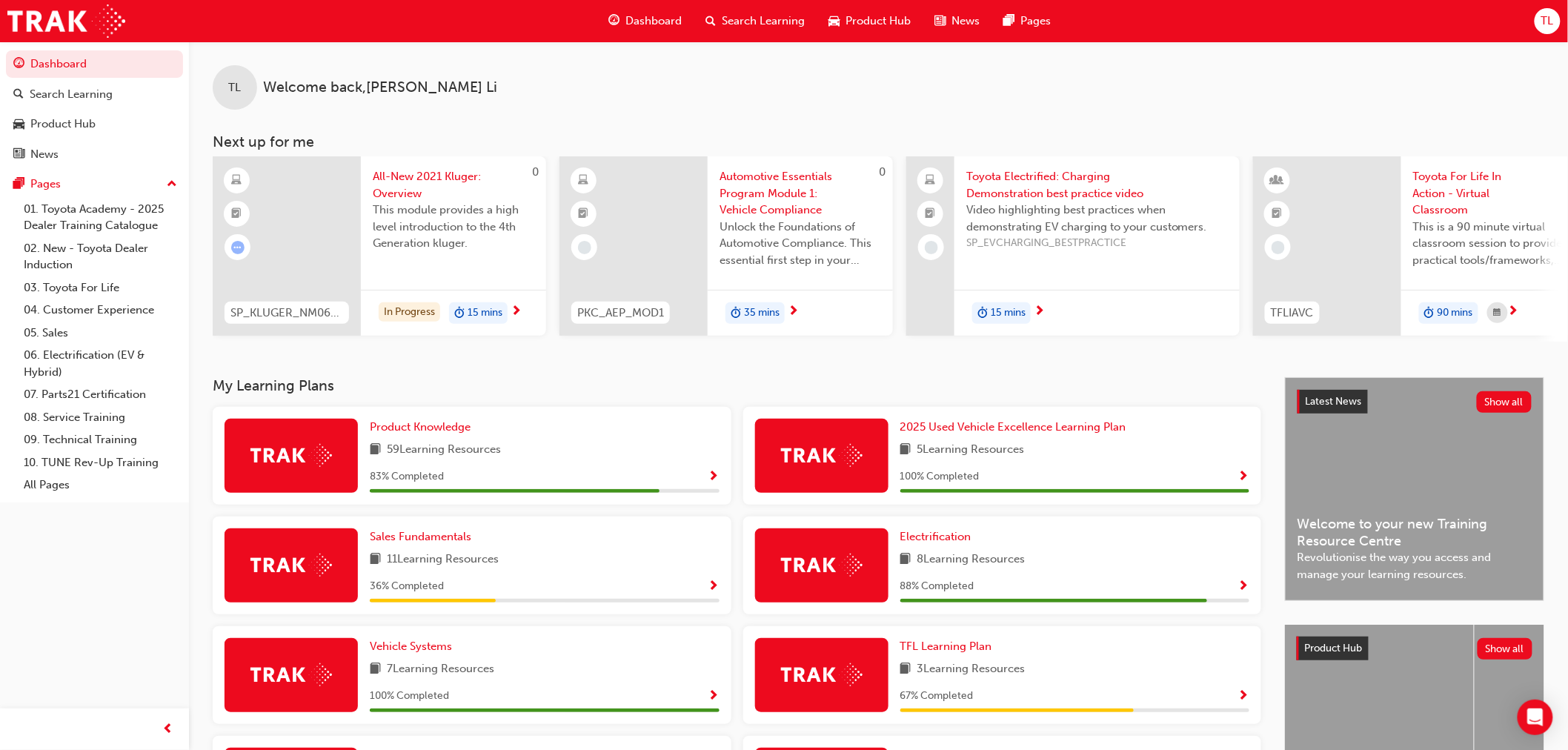
drag, startPoint x: 773, startPoint y: 310, endPoint x: 649, endPoint y: 419, distance: 165.1
click at [649, 419] on div "Product Knowledge 59 Learning Resources 83 % Completed" at bounding box center [472, 456] width 519 height 98
